Goal: Use online tool/utility: Utilize a website feature to perform a specific function

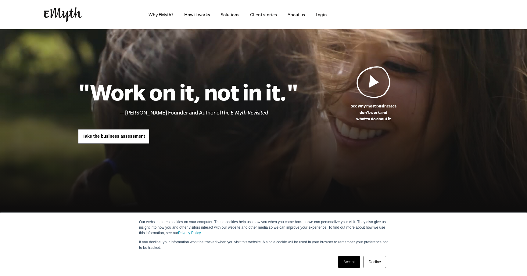
click at [138, 138] on span "Take the business assessment" at bounding box center [114, 136] width 62 height 5
click at [373, 260] on link "Decline" at bounding box center [375, 262] width 23 height 12
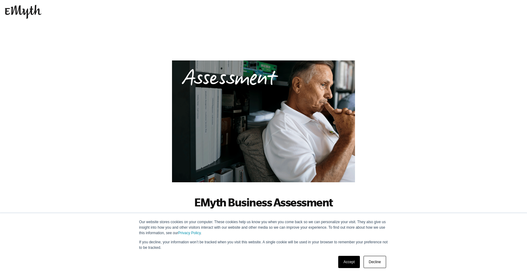
click at [350, 263] on link "Accept" at bounding box center [349, 262] width 22 height 12
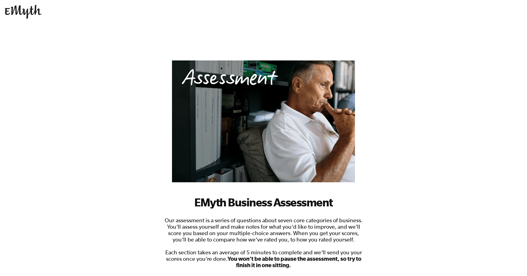
scroll to position [86, 0]
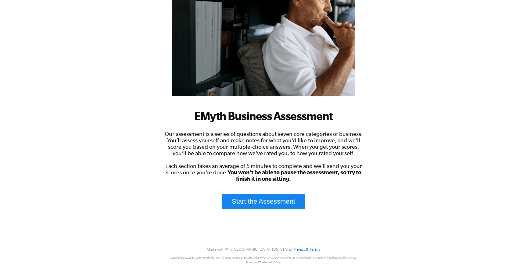
click at [265, 196] on link "Start the Assessment" at bounding box center [264, 201] width 84 height 15
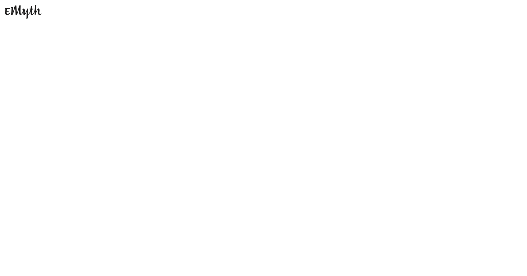
scroll to position [0, 0]
